Goal: Understand site structure: Understand site structure

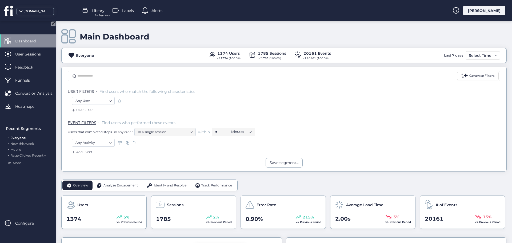
scroll to position [80, 0]
click at [123, 186] on span "Analyze Engagement" at bounding box center [120, 185] width 34 height 5
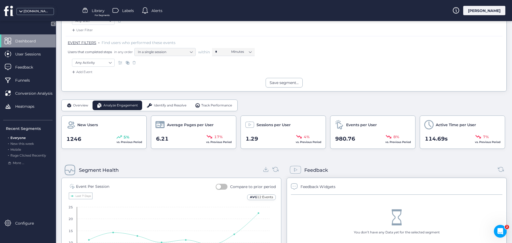
scroll to position [107, 0]
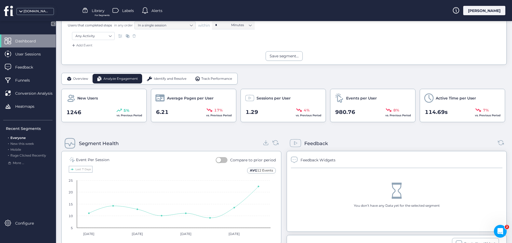
click at [169, 76] on div "Identify and Resolve" at bounding box center [166, 79] width 49 height 10
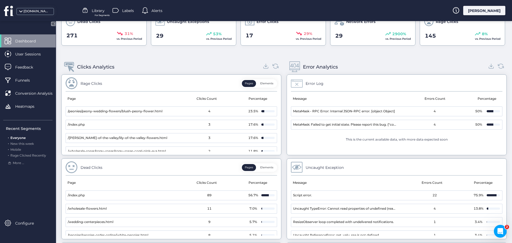
scroll to position [175, 0]
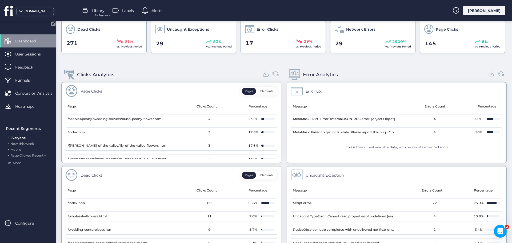
click at [262, 73] on icon at bounding box center [265, 73] width 7 height 7
click at [487, 72] on icon at bounding box center [490, 73] width 7 height 7
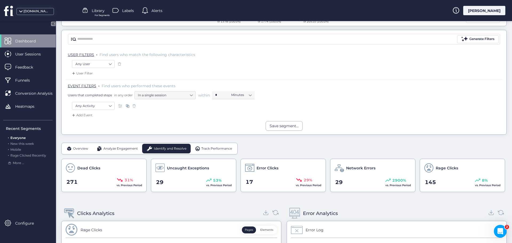
scroll to position [0, 0]
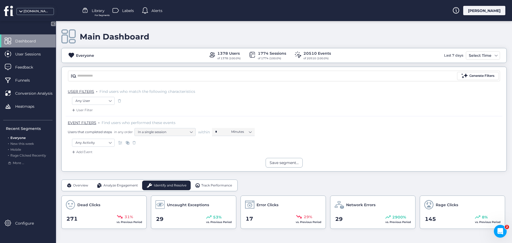
click at [214, 186] on span "Track Performance" at bounding box center [216, 185] width 31 height 5
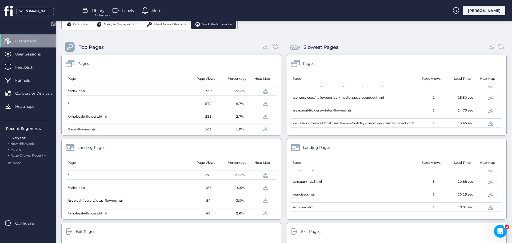
scroll to position [27, 0]
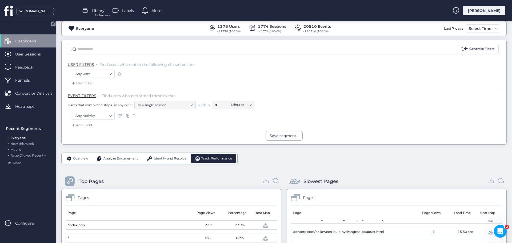
click at [263, 181] on icon at bounding box center [265, 180] width 7 height 7
click at [487, 180] on icon at bounding box center [490, 180] width 7 height 7
